Goal: Information Seeking & Learning: Learn about a topic

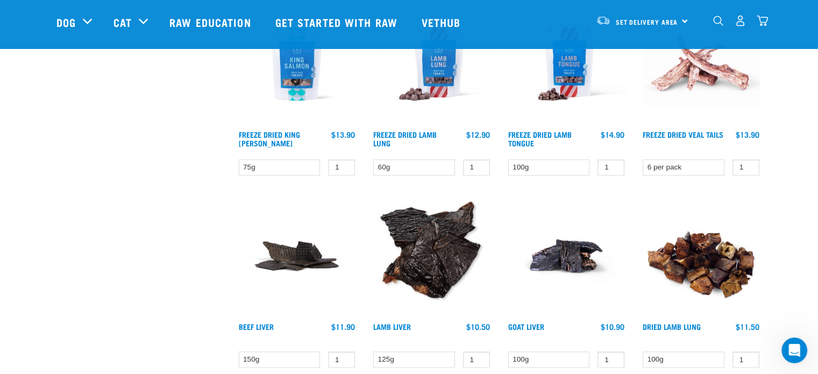
scroll to position [1452, 0]
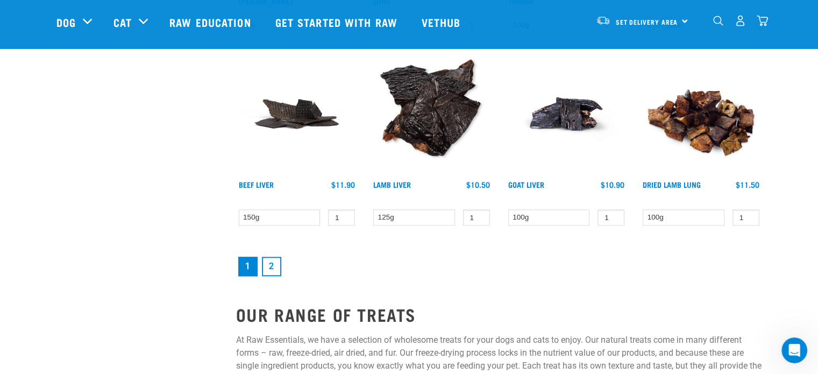
click at [274, 267] on link "2" at bounding box center [271, 266] width 19 height 19
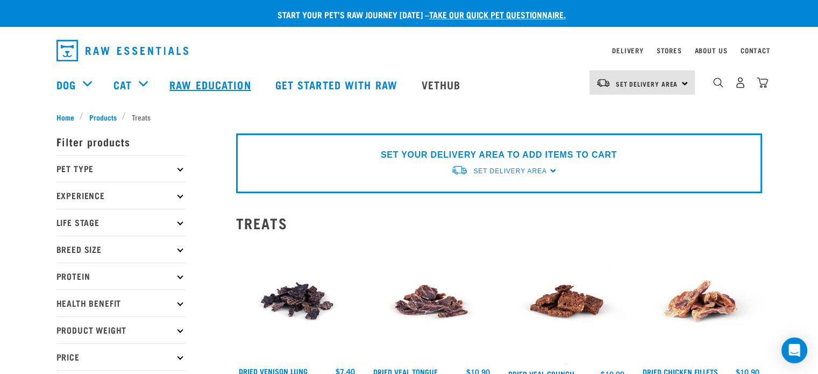
click at [189, 86] on link "Raw Education" at bounding box center [211, 84] width 105 height 43
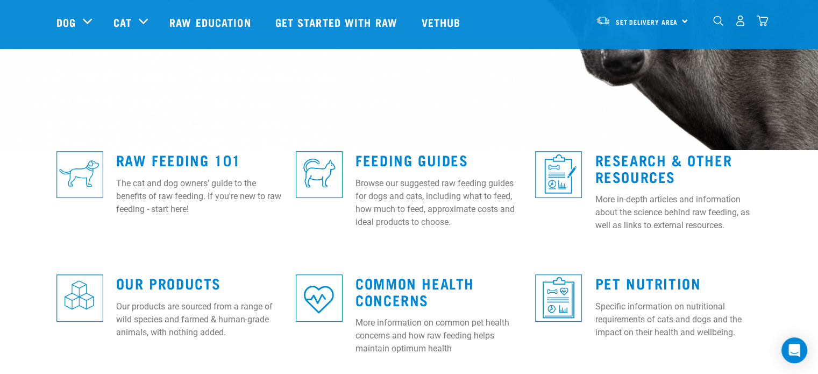
scroll to position [215, 0]
click at [428, 161] on link "Feeding Guides" at bounding box center [411, 160] width 112 height 8
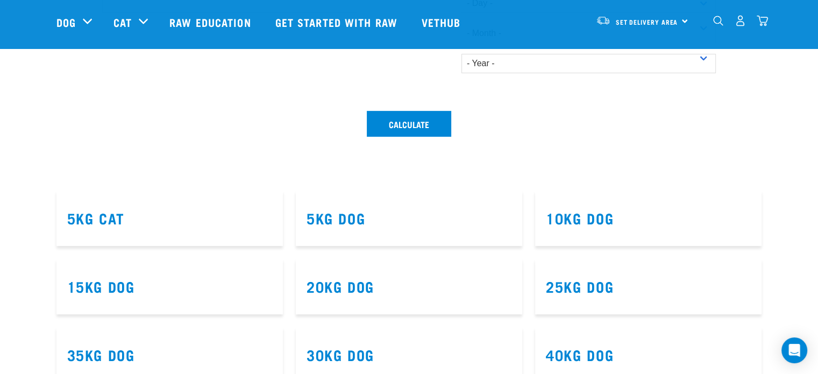
scroll to position [538, 0]
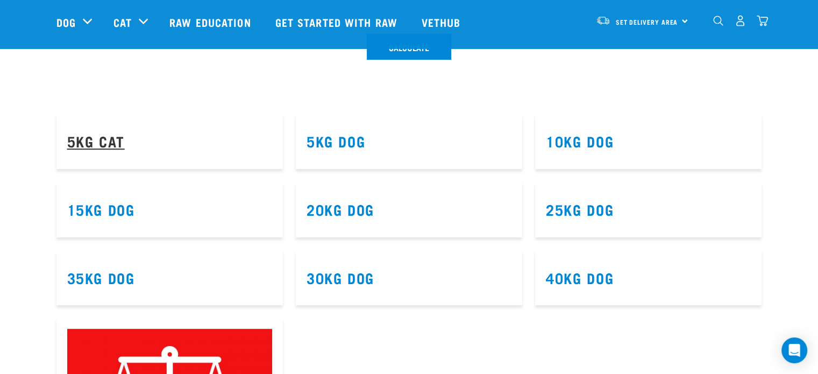
click at [101, 141] on link "5kg Cat" at bounding box center [96, 141] width 58 height 8
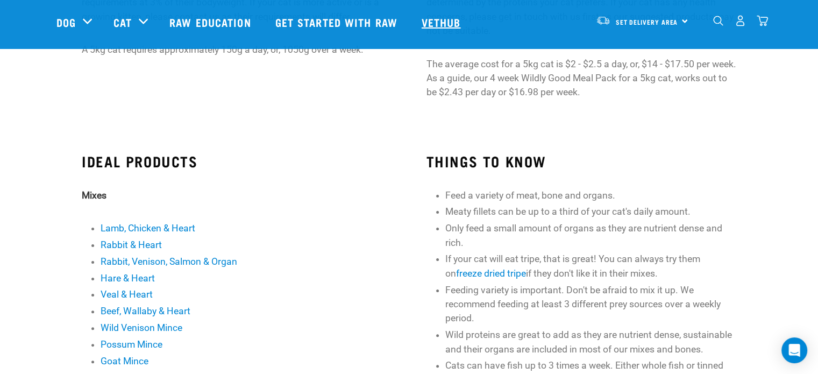
scroll to position [54, 0]
